Goal: Information Seeking & Learning: Learn about a topic

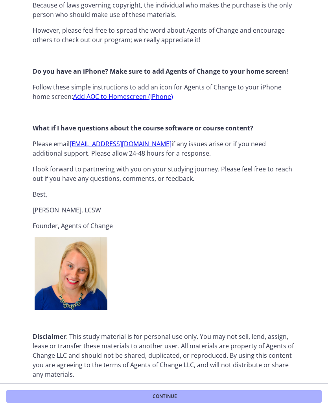
scroll to position [770, 0]
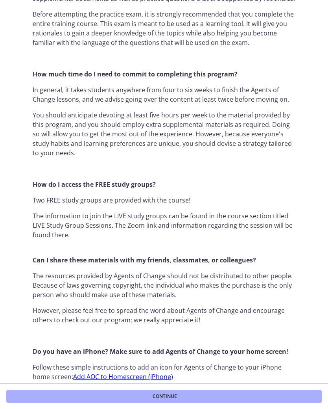
click at [271, 392] on button "Continue" at bounding box center [164, 396] width 316 height 13
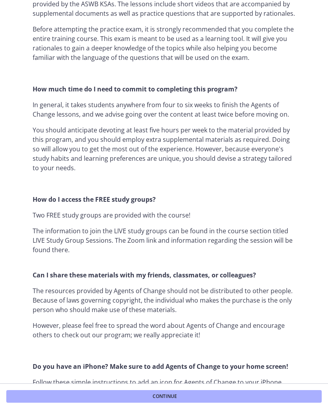
scroll to position [465, 0]
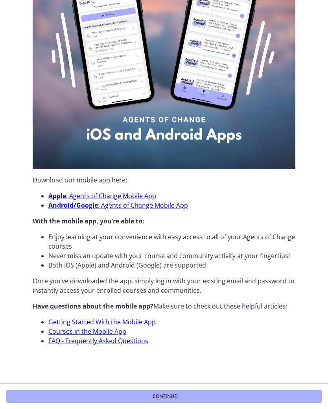
click at [267, 393] on button "Continue" at bounding box center [164, 396] width 316 height 13
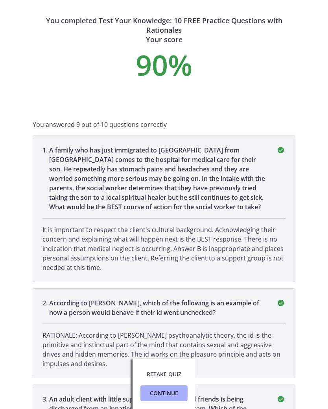
click at [173, 374] on span "Retake Quiz" at bounding box center [164, 373] width 35 height 9
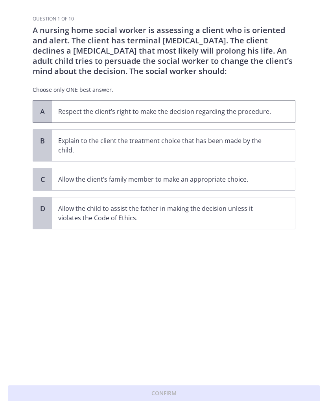
click at [283, 107] on span "Respect the client’s right to make the decision regarding the procedure." at bounding box center [173, 111] width 243 height 22
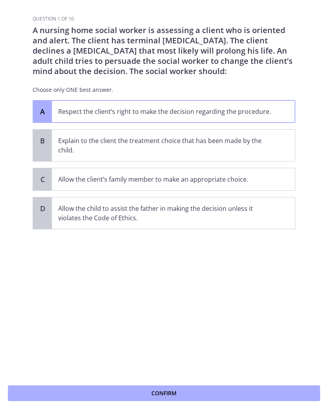
click at [239, 395] on button "Confirm" at bounding box center [164, 393] width 313 height 16
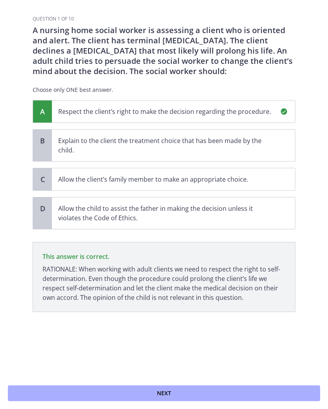
click at [251, 390] on button "Next" at bounding box center [164, 393] width 313 height 16
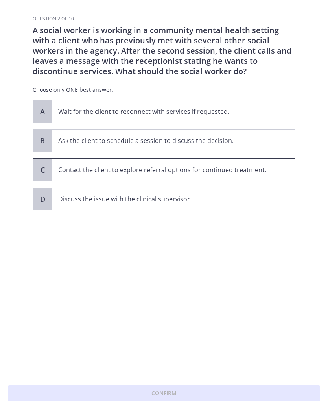
click at [79, 166] on p "Contact the client to explore referral options for continued treatment." at bounding box center [165, 169] width 215 height 9
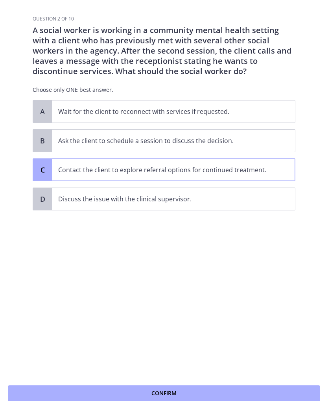
click at [106, 390] on button "Confirm" at bounding box center [164, 393] width 313 height 16
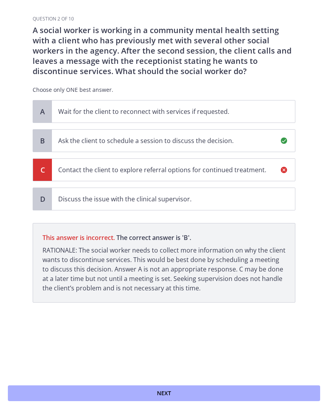
click at [162, 391] on span "Next" at bounding box center [164, 392] width 14 height 9
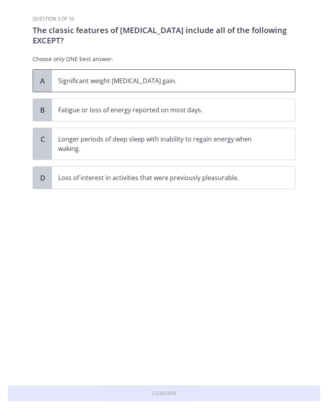
click at [71, 82] on p "Significant weight [MEDICAL_DATA] gain." at bounding box center [165, 80] width 215 height 9
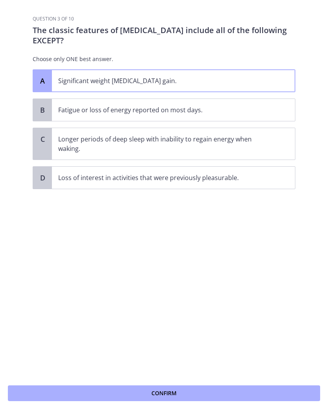
click at [110, 394] on button "Confirm" at bounding box center [164, 393] width 313 height 16
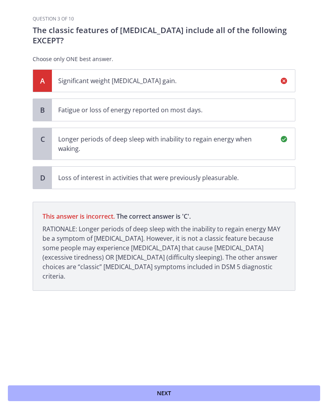
click at [79, 391] on button "Next" at bounding box center [164, 393] width 313 height 16
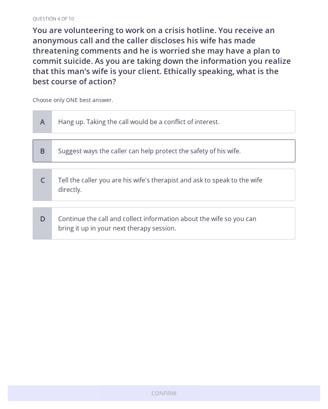
click at [274, 145] on span "Suggest ways the caller can help protect the safety of his wife." at bounding box center [173, 151] width 243 height 22
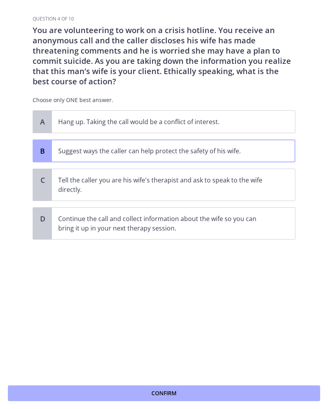
click at [236, 389] on button "Confirm" at bounding box center [164, 393] width 313 height 16
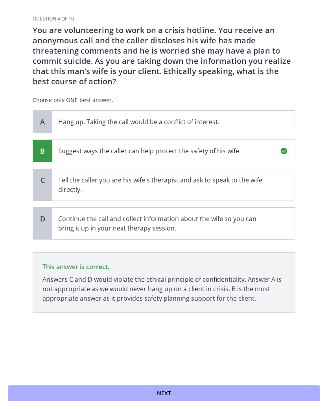
click at [244, 396] on button "Next" at bounding box center [164, 393] width 313 height 16
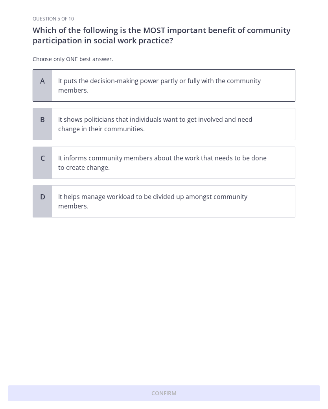
click at [262, 82] on p "It puts the decision-making power partly or fully with the community members." at bounding box center [165, 85] width 215 height 19
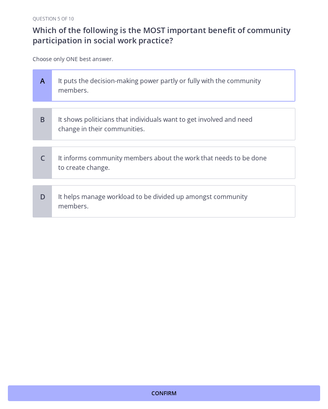
click at [266, 389] on button "Confirm" at bounding box center [164, 393] width 313 height 16
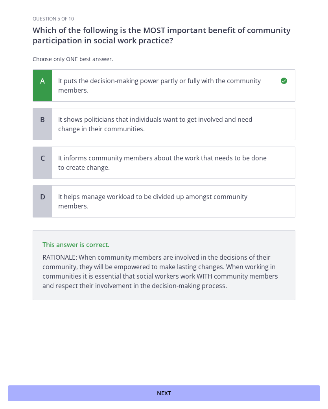
click at [263, 394] on button "Next" at bounding box center [164, 393] width 313 height 16
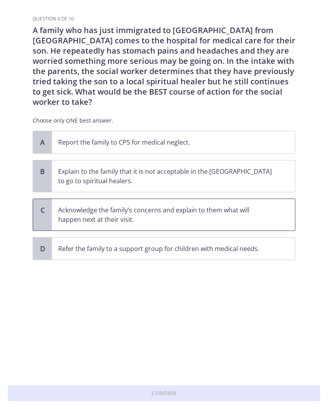
click at [73, 205] on p "Acknowledge the family’s concerns and explain to them what will happen next at …" at bounding box center [165, 214] width 215 height 19
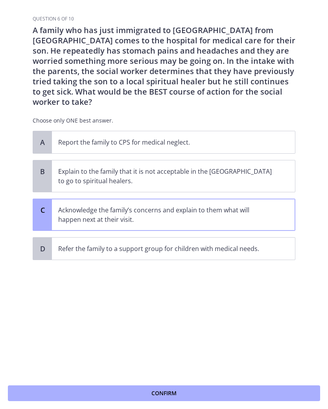
click at [118, 392] on button "Confirm" at bounding box center [164, 393] width 313 height 16
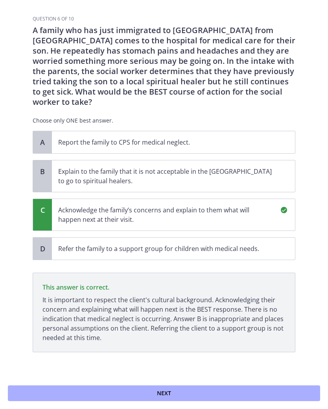
click at [35, 392] on button "Next" at bounding box center [164, 393] width 313 height 16
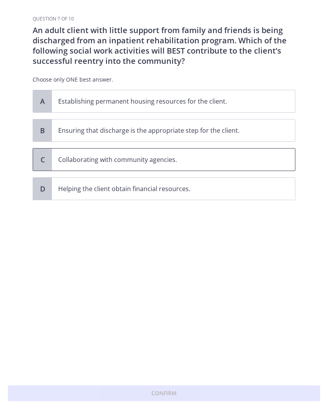
click at [245, 159] on p "Collaborating with community agencies." at bounding box center [165, 159] width 215 height 9
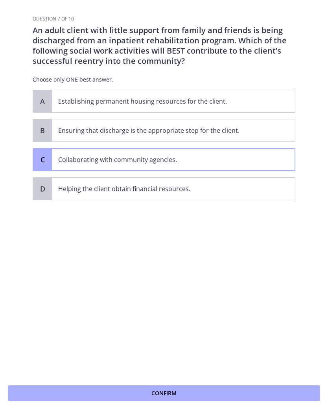
click at [258, 395] on button "Confirm" at bounding box center [164, 393] width 313 height 16
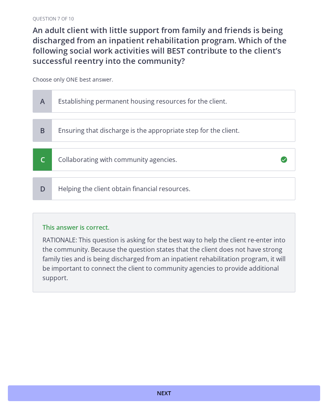
click at [225, 395] on button "Next" at bounding box center [164, 393] width 313 height 16
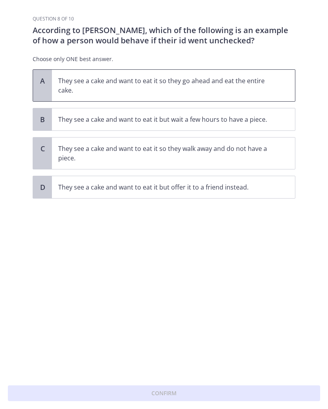
click at [60, 79] on p "They see a cake and want to eat it so they go ahead and eat the entire cake." at bounding box center [165, 85] width 215 height 19
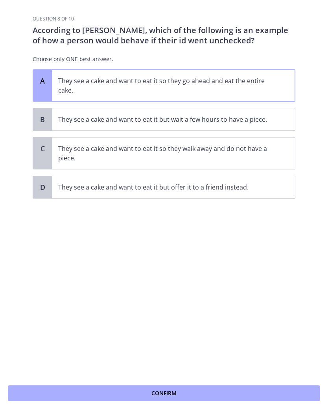
click at [283, 391] on button "Confirm" at bounding box center [164, 393] width 313 height 16
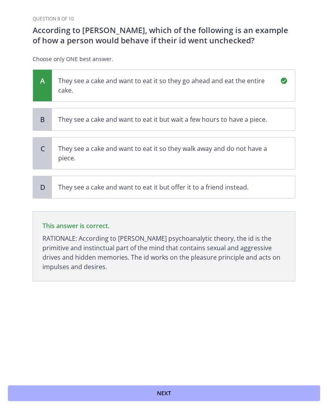
click at [239, 392] on button "Next" at bounding box center [164, 393] width 313 height 16
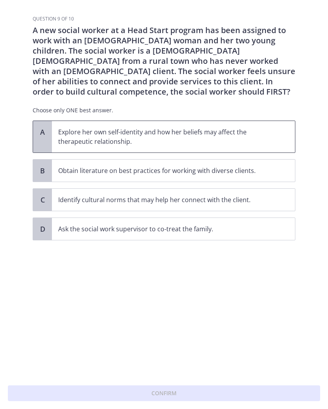
click at [279, 136] on span "Explore her own self-identity and how her beliefs may affect the therapeutic re…" at bounding box center [173, 137] width 243 height 32
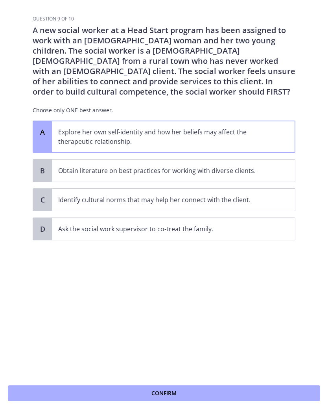
click at [265, 390] on button "Confirm" at bounding box center [164, 393] width 313 height 16
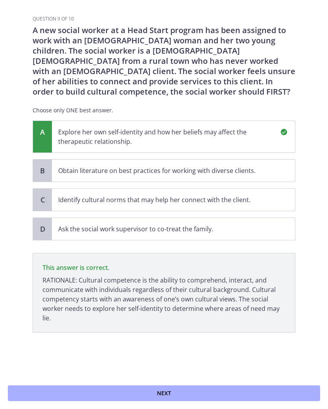
click at [240, 391] on button "Next" at bounding box center [164, 393] width 313 height 16
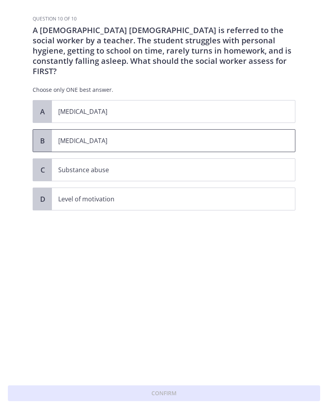
click at [285, 132] on span "[MEDICAL_DATA]" at bounding box center [173, 141] width 243 height 22
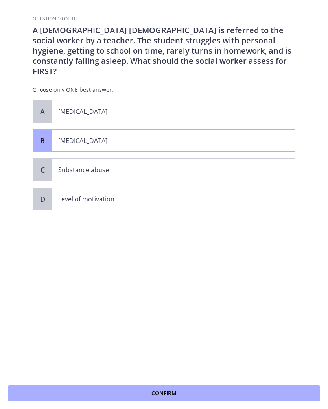
click at [275, 397] on button "Confirm" at bounding box center [164, 393] width 313 height 16
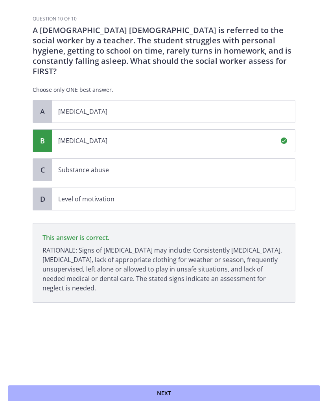
click at [249, 390] on button "Next" at bounding box center [164, 393] width 313 height 16
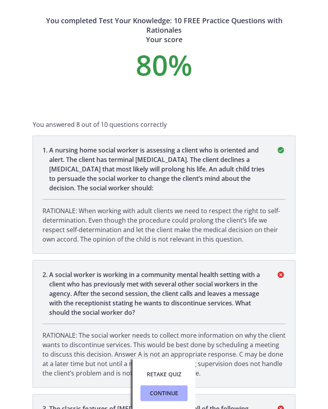
click at [171, 390] on span "Continue" at bounding box center [164, 392] width 28 height 9
